Goal: Information Seeking & Learning: Learn about a topic

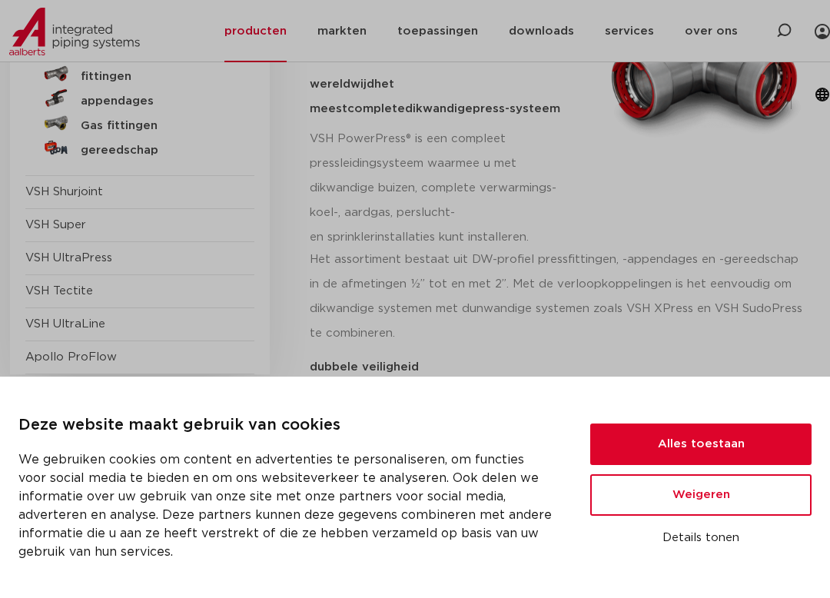
scroll to position [293, 0]
click at [713, 444] on button "Alles toestaan" at bounding box center [700, 445] width 221 height 42
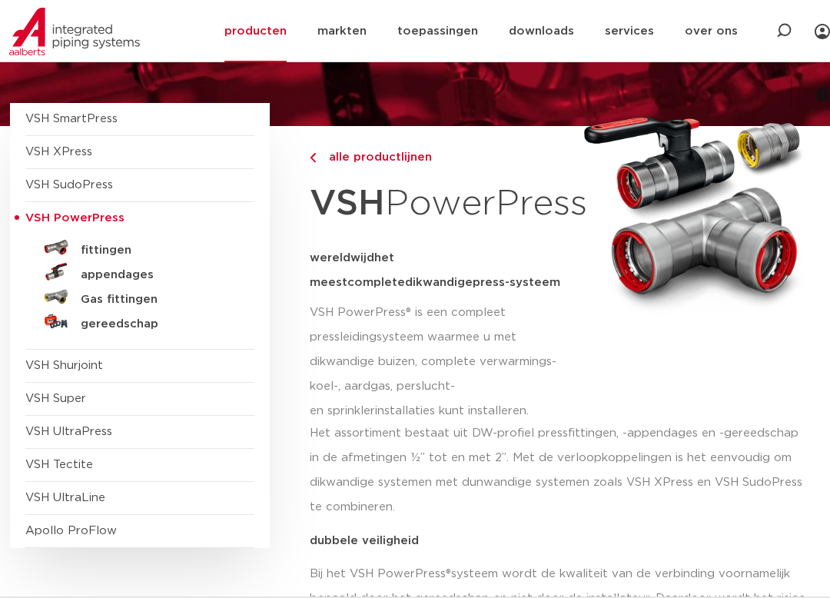
scroll to position [120, 0]
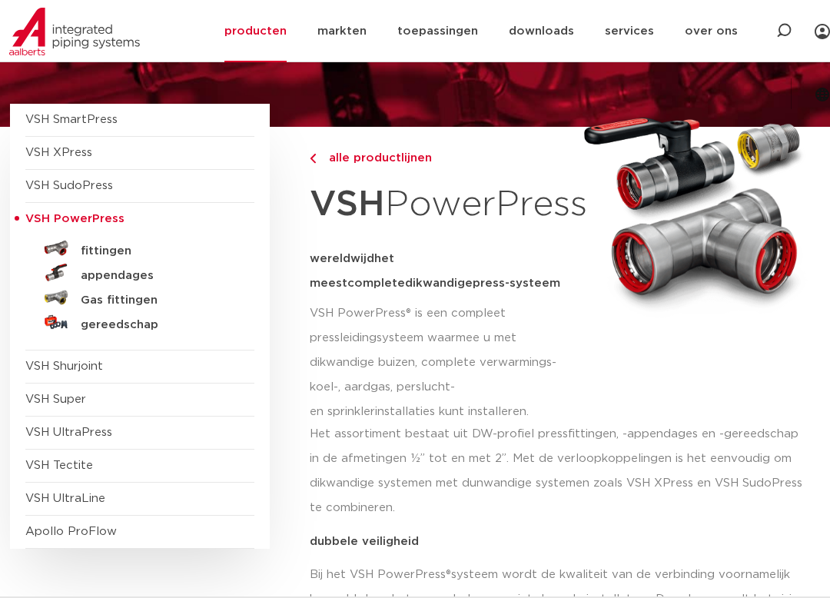
click at [90, 147] on span "VSH XPress" at bounding box center [58, 153] width 67 height 12
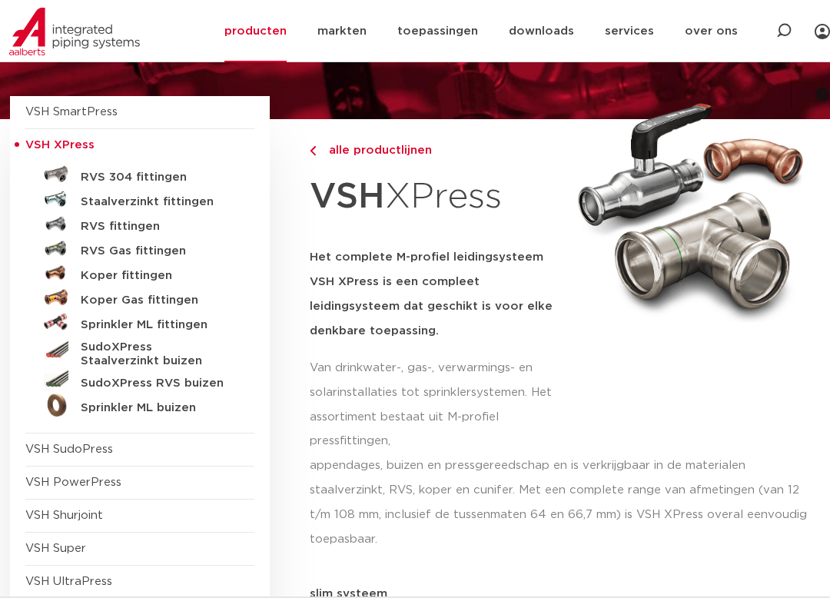
scroll to position [128, 0]
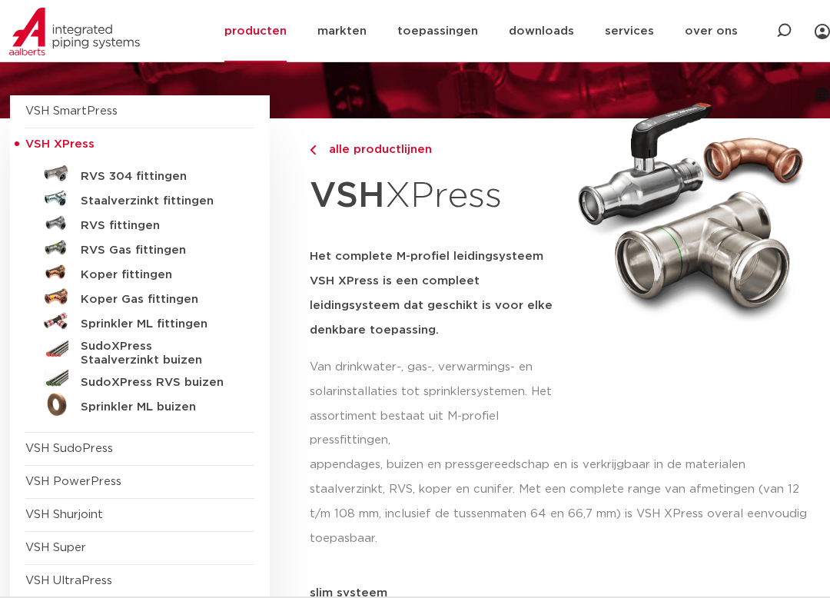
click at [124, 472] on span "VSH PowerPress" at bounding box center [139, 482] width 229 height 33
click at [109, 483] on span "VSH PowerPress" at bounding box center [73, 482] width 96 height 12
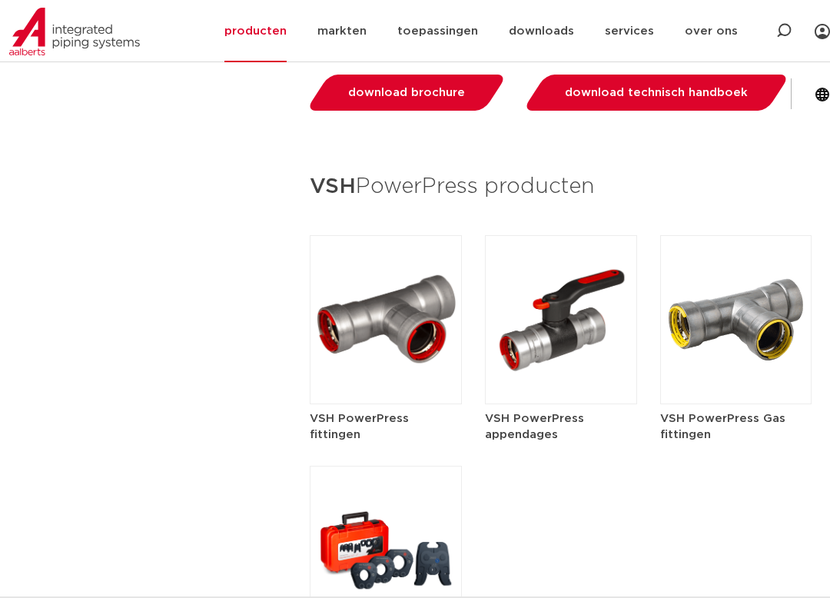
scroll to position [1980, 0]
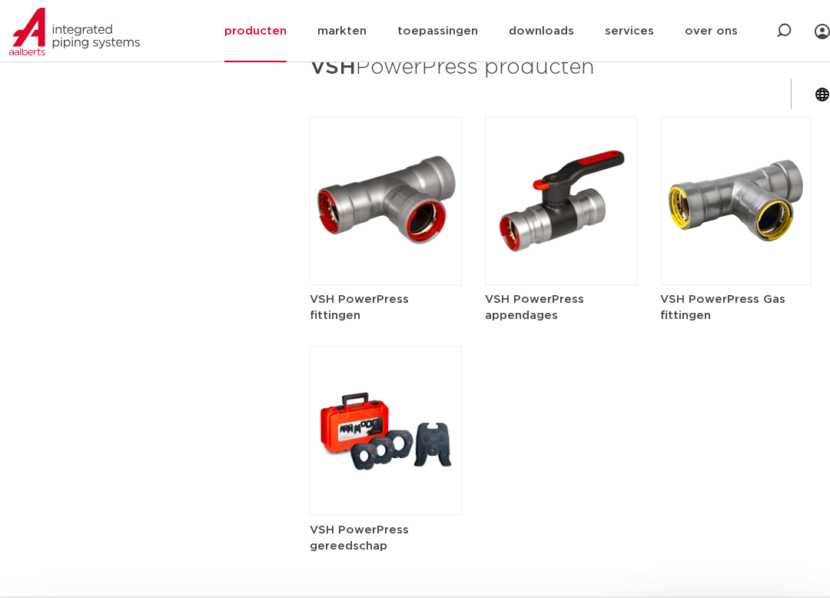
click at [770, 323] on h5 "VSH PowerPress Gas fittingen" at bounding box center [736, 307] width 152 height 32
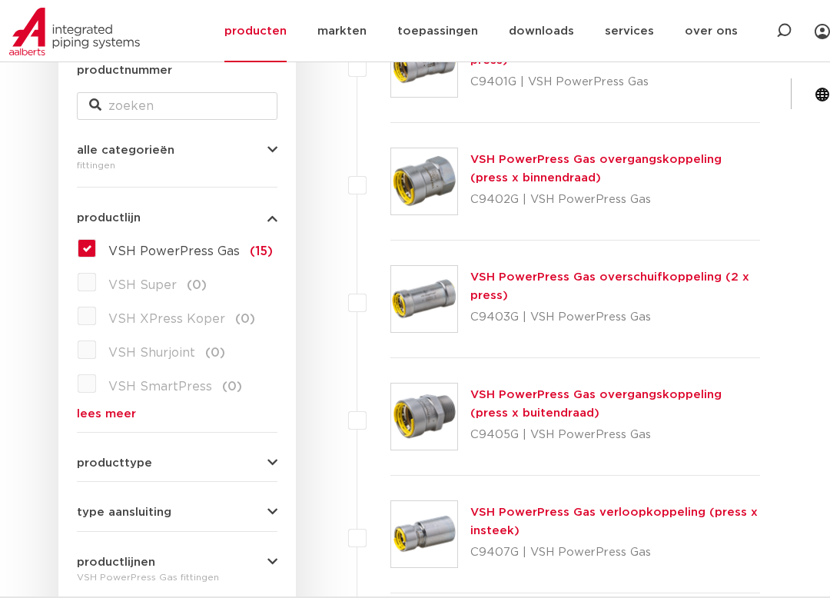
scroll to position [342, 0]
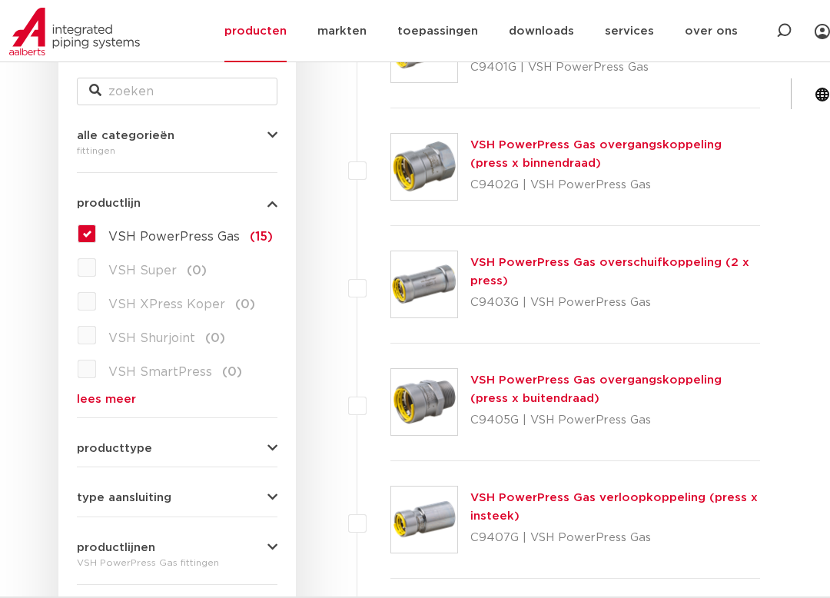
click at [722, 384] on link "VSH PowerPress Gas overgangskoppeling (press x buitendraad)" at bounding box center [595, 389] width 251 height 30
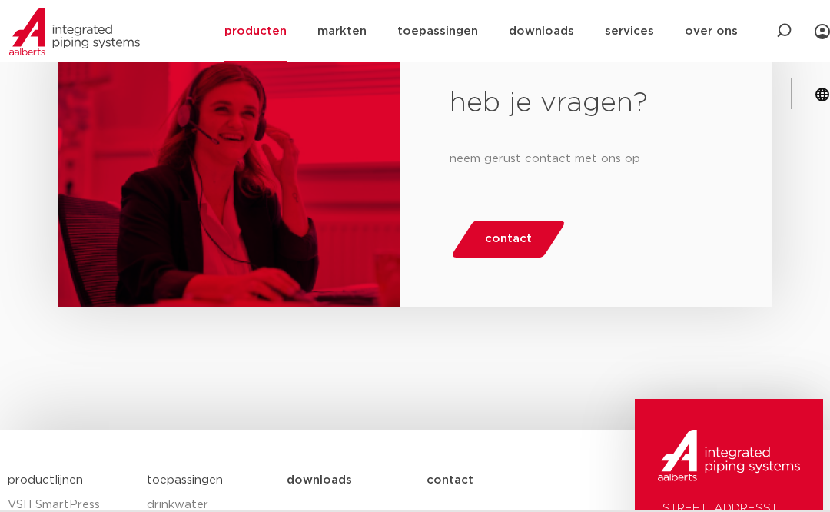
scroll to position [1535, 0]
